Goal: Task Accomplishment & Management: Manage account settings

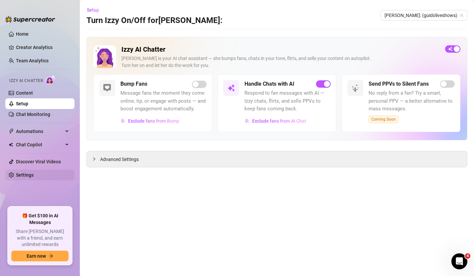
click at [22, 175] on link "Settings" at bounding box center [25, 174] width 18 height 5
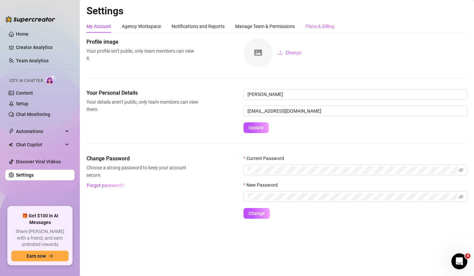
click at [313, 22] on div "Plans & Billing" at bounding box center [320, 26] width 29 height 13
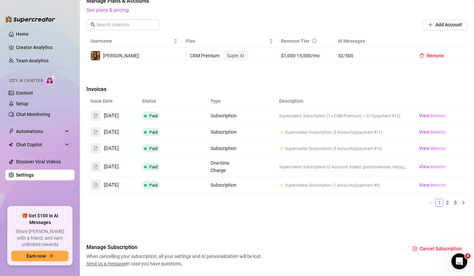
scroll to position [201, 0]
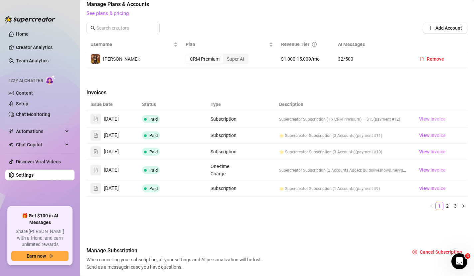
click at [419, 117] on link "View Invoice" at bounding box center [433, 119] width 32 height 8
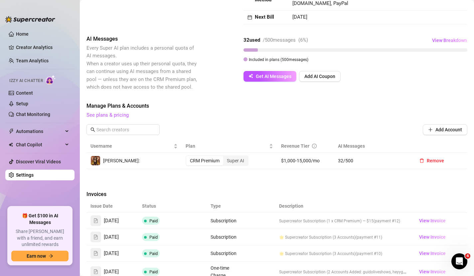
scroll to position [111, 0]
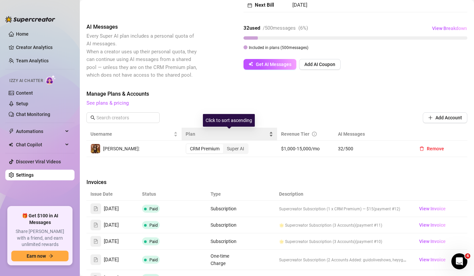
click at [188, 131] on span "Plan" at bounding box center [227, 133] width 82 height 7
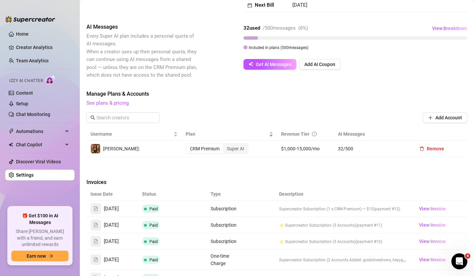
click at [202, 148] on div "CRM Premium" at bounding box center [204, 148] width 37 height 9
click at [188, 145] on input "CRM Premium" at bounding box center [188, 145] width 0 height 0
click at [159, 147] on div "[PERSON_NAME]:" at bounding box center [134, 148] width 87 height 10
click at [118, 102] on link "See plans & pricing" at bounding box center [108, 103] width 42 height 6
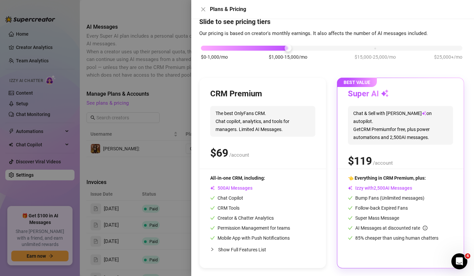
scroll to position [19, 0]
click at [125, 86] on div at bounding box center [237, 138] width 474 height 276
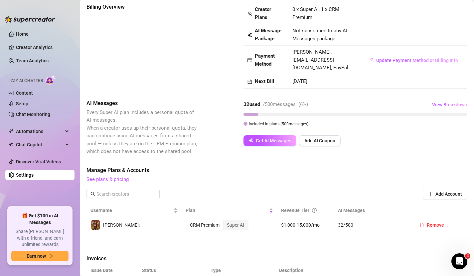
scroll to position [40, 0]
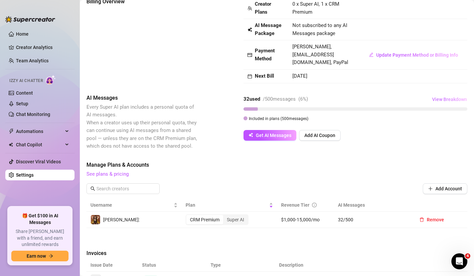
click at [444, 101] on span "View Breakdown" at bounding box center [449, 99] width 35 height 5
click at [455, 133] on div at bounding box center [455, 129] width 7 height 7
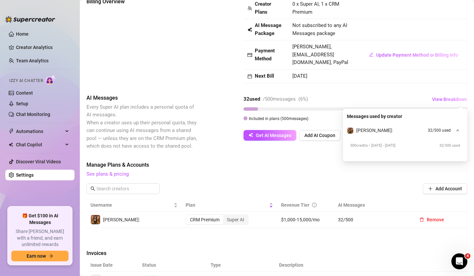
click at [455, 133] on div at bounding box center [455, 129] width 7 height 7
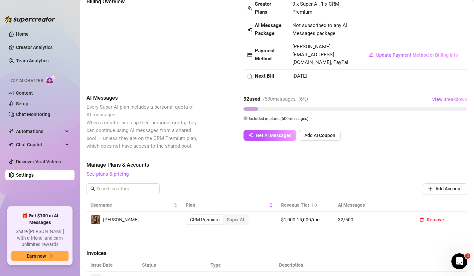
click at [357, 172] on span "See plans & pricing" at bounding box center [277, 174] width 381 height 8
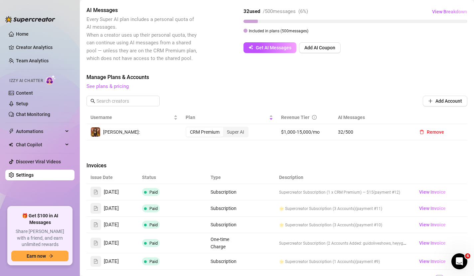
scroll to position [223, 0]
